Goal: Task Accomplishment & Management: Manage account settings

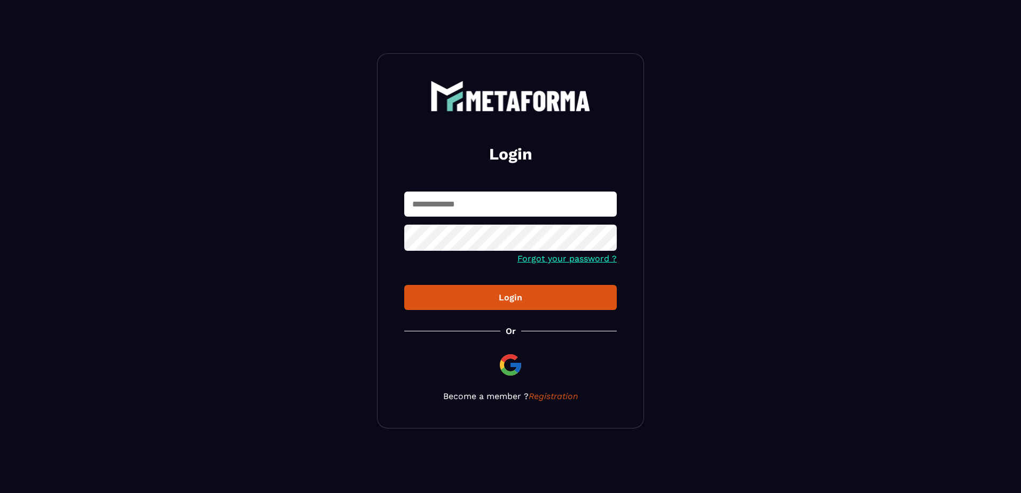
type input "**********"
click at [486, 301] on div "Login" at bounding box center [510, 298] width 195 height 10
